Goal: Use online tool/utility: Utilize a website feature to perform a specific function

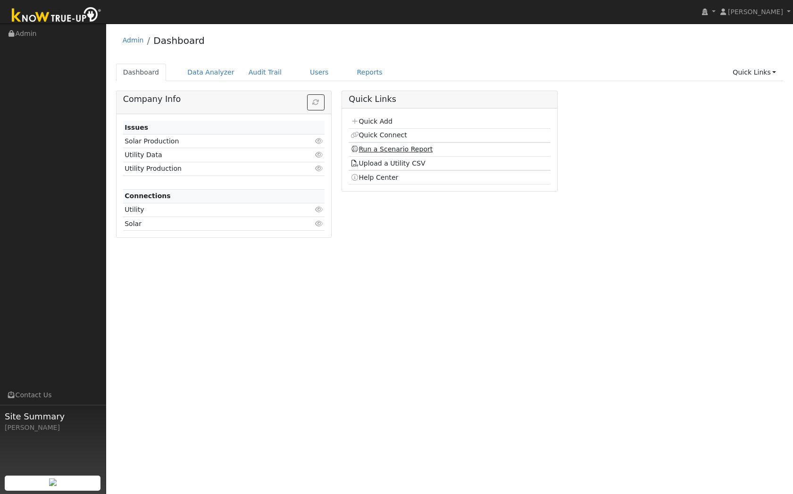
click at [386, 149] on link "Run a Scenario Report" at bounding box center [391, 149] width 83 height 8
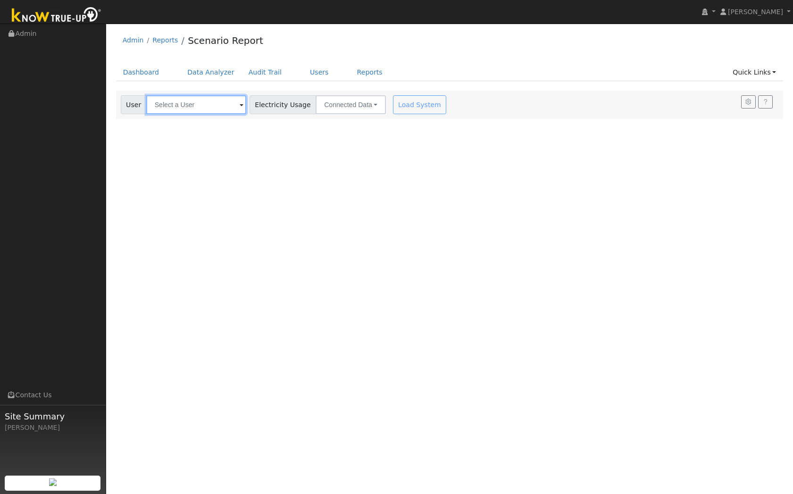
click at [198, 108] on input "text" at bounding box center [196, 104] width 100 height 19
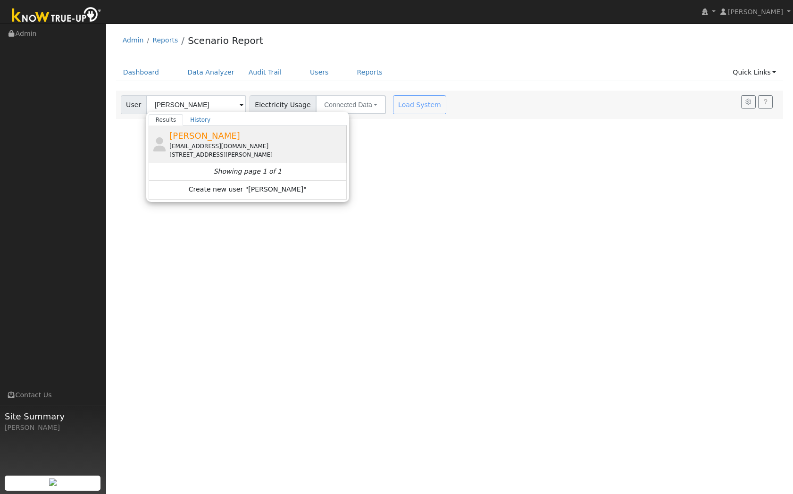
click at [197, 144] on div "[EMAIL_ADDRESS][DOMAIN_NAME]" at bounding box center [256, 146] width 175 height 8
type input "[PERSON_NAME]"
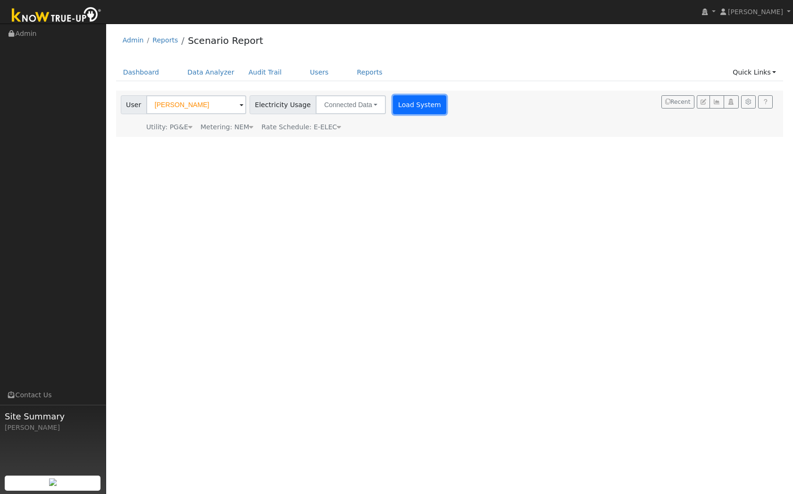
click at [413, 100] on button "Load System" at bounding box center [420, 104] width 54 height 19
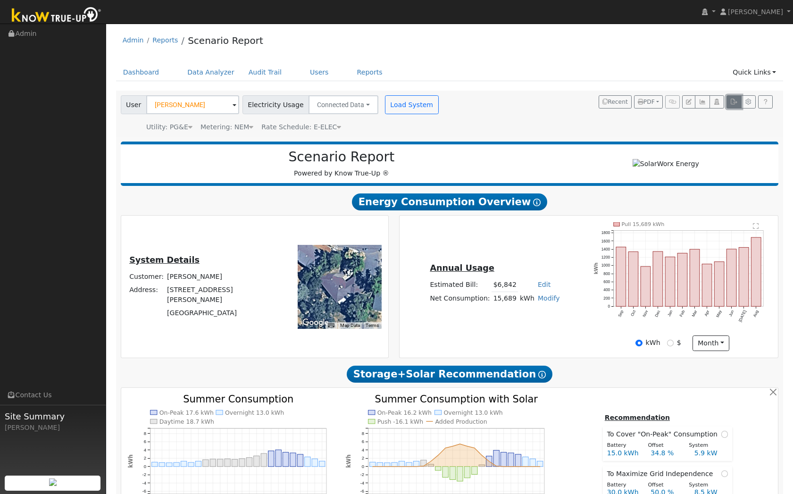
click at [733, 100] on icon "button" at bounding box center [733, 102] width 7 height 6
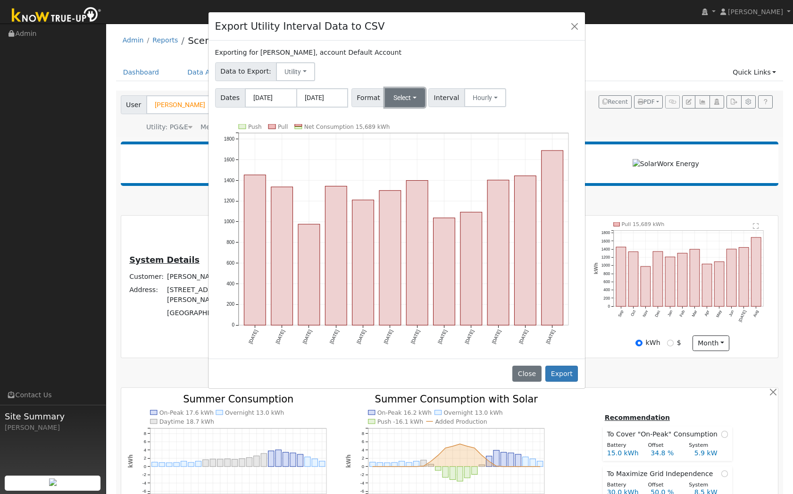
click at [405, 100] on button "Select" at bounding box center [405, 97] width 40 height 19
click at [403, 115] on link "Generic" at bounding box center [417, 118] width 67 height 13
click at [560, 371] on button "Export" at bounding box center [561, 373] width 33 height 16
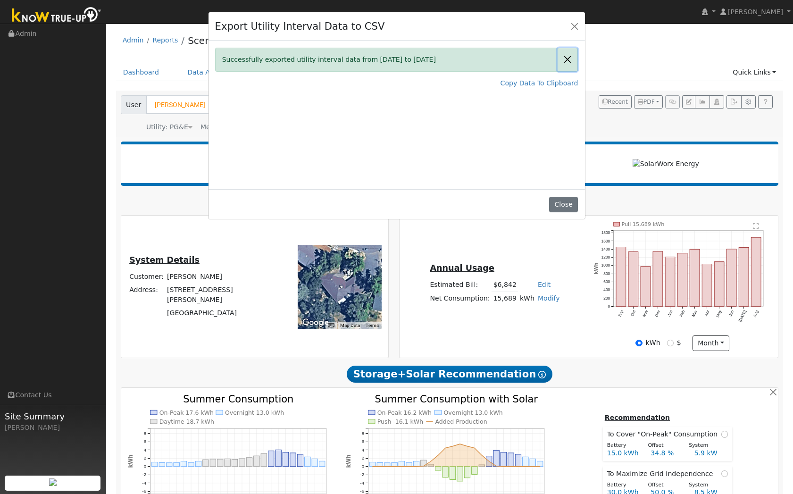
click at [565, 58] on button "Close" at bounding box center [567, 59] width 20 height 23
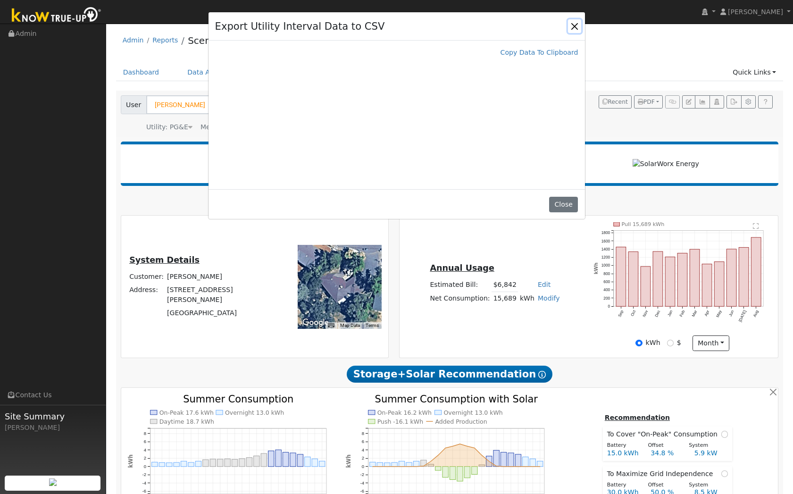
drag, startPoint x: 578, startPoint y: 25, endPoint x: 585, endPoint y: 32, distance: 9.4
click at [578, 25] on button "Close" at bounding box center [574, 25] width 13 height 13
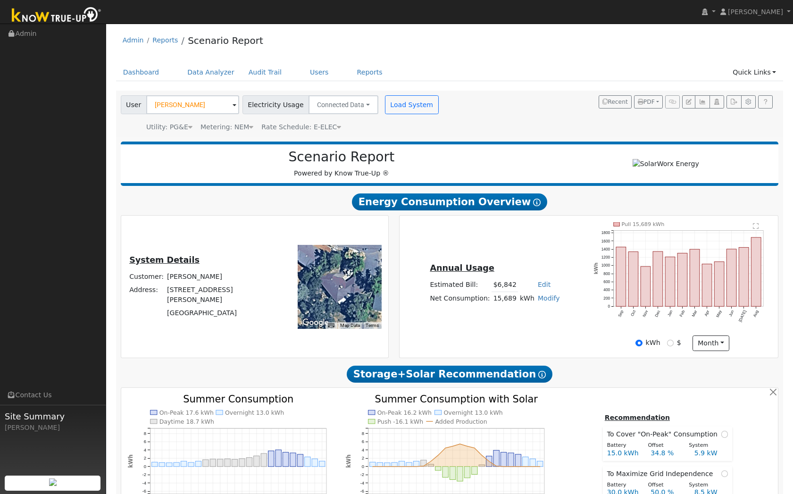
click at [724, 98] on span "Recent PDF Print to PDF Selected Scenario All Scenarios Both Email PDF Cancel S…" at bounding box center [686, 101] width 176 height 13
click at [733, 98] on button "button" at bounding box center [733, 101] width 15 height 13
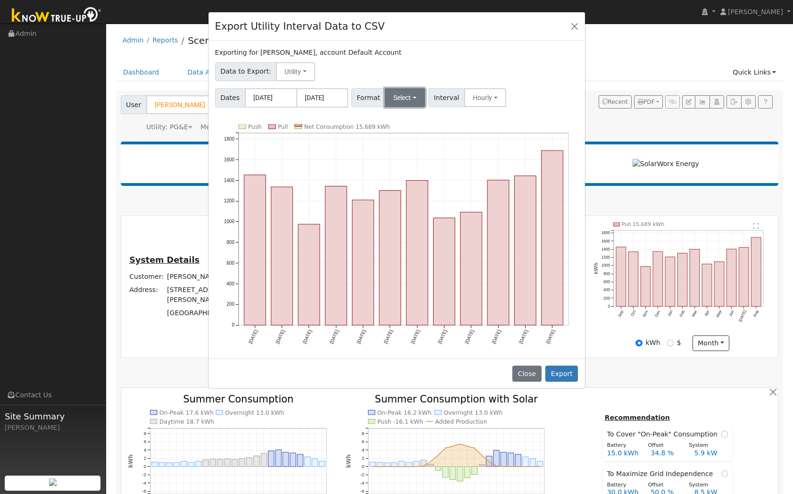
click at [388, 95] on button "Select" at bounding box center [405, 97] width 40 height 19
click at [407, 179] on link "Aurora" at bounding box center [417, 178] width 67 height 13
click at [562, 371] on button "Export" at bounding box center [561, 373] width 33 height 16
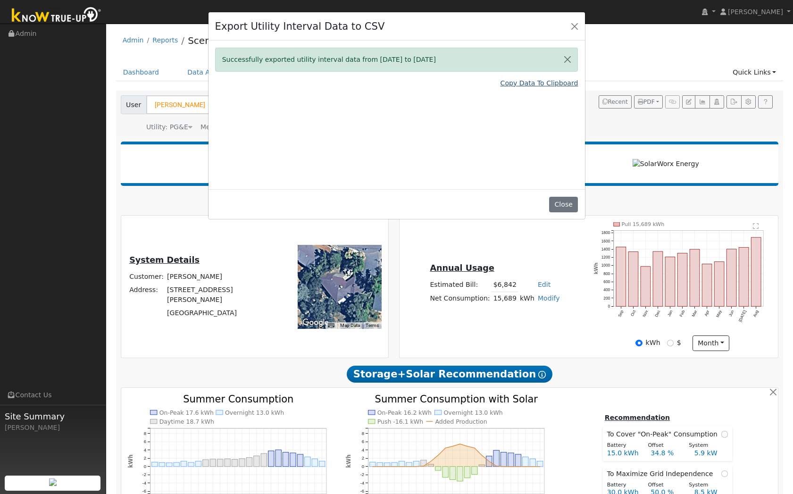
click at [522, 80] on link "Copy Data To Clipboard" at bounding box center [539, 83] width 78 height 10
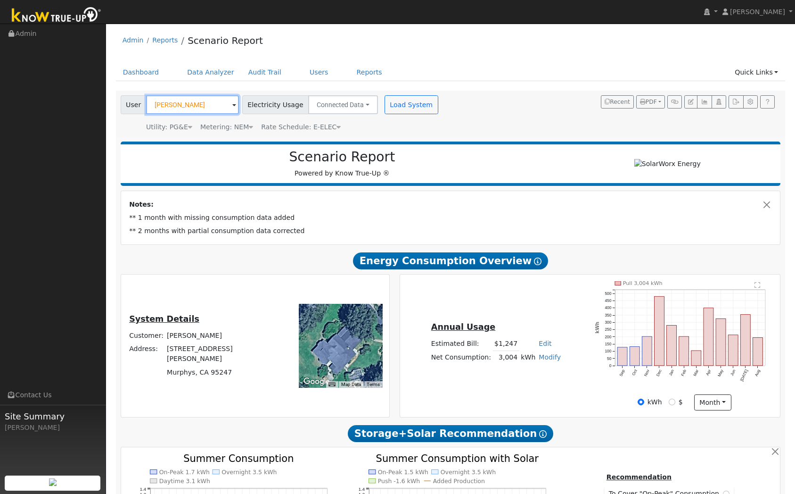
click at [214, 103] on input "Jason Van Court" at bounding box center [192, 104] width 93 height 19
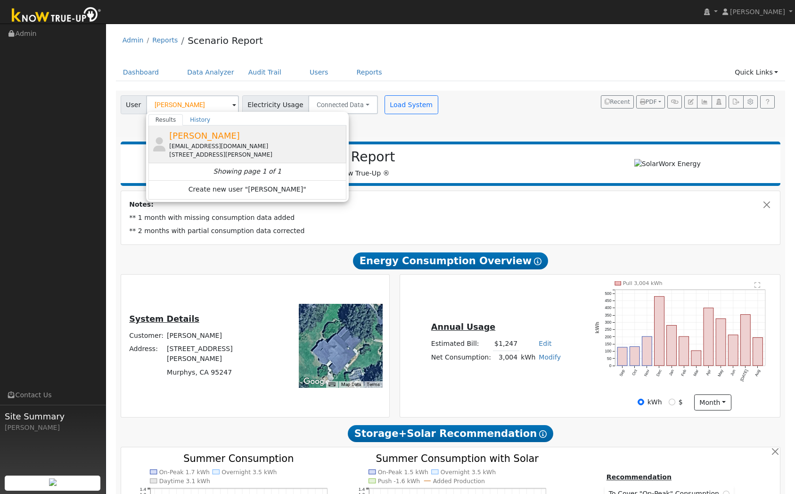
drag, startPoint x: 190, startPoint y: 140, endPoint x: 285, endPoint y: 139, distance: 95.7
click at [190, 140] on span "[PERSON_NAME]" at bounding box center [204, 136] width 71 height 10
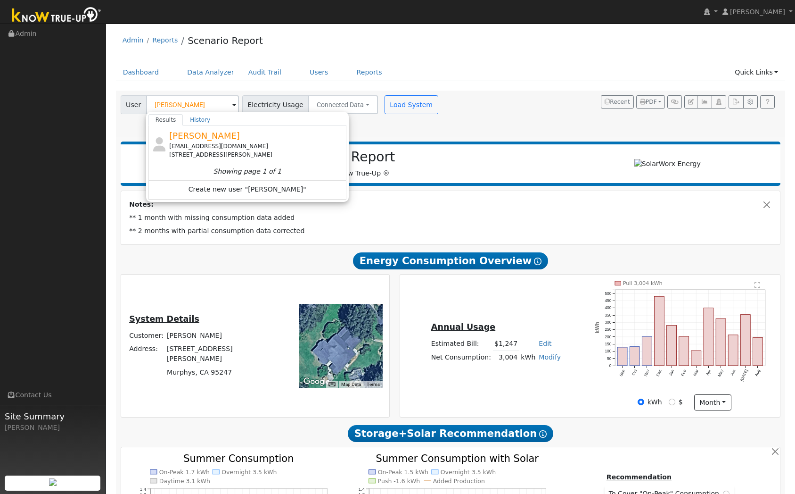
type input "[PERSON_NAME]"
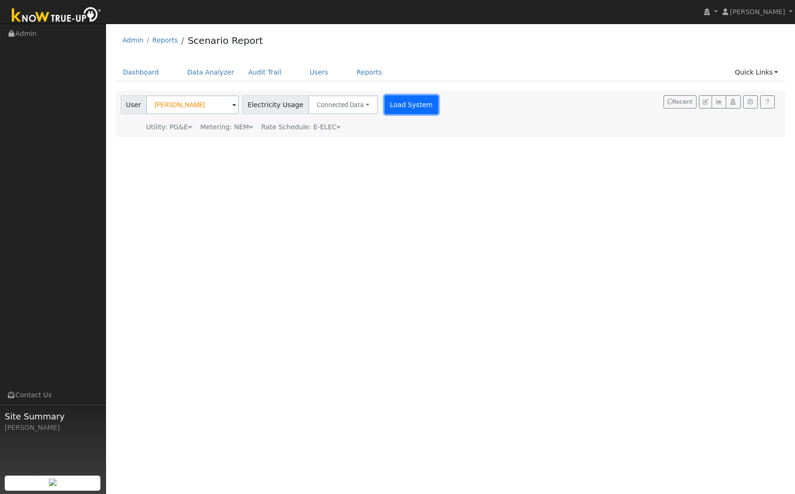
click at [389, 112] on button "Load System" at bounding box center [412, 104] width 54 height 19
